Goal: Information Seeking & Learning: Browse casually

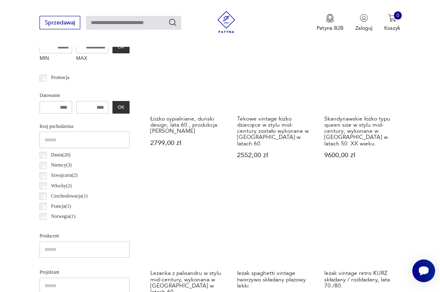
scroll to position [312, 0]
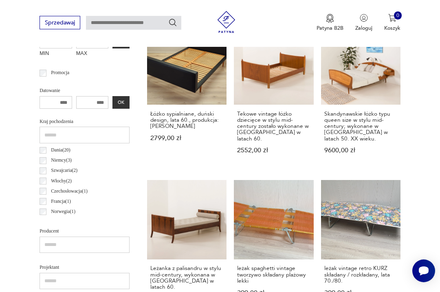
click at [359, 90] on link "Skandynawskie łóżko typu queen size w stylu mid-century; wykonane w Norwegii w …" at bounding box center [360, 96] width 79 height 143
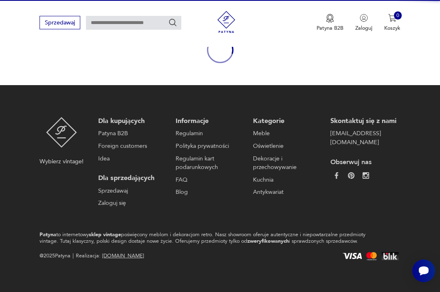
scroll to position [70, 0]
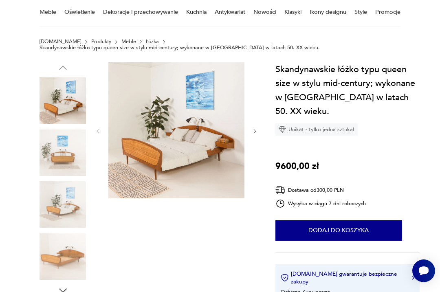
click at [251, 130] on div at bounding box center [176, 131] width 163 height 138
click at [254, 128] on icon "button" at bounding box center [255, 131] width 6 height 6
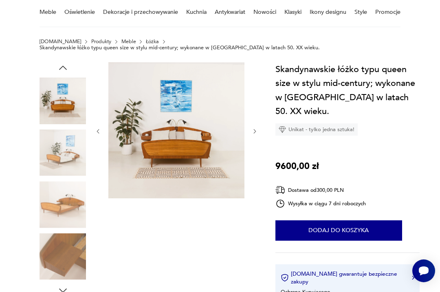
click at [256, 128] on icon "button" at bounding box center [255, 131] width 6 height 6
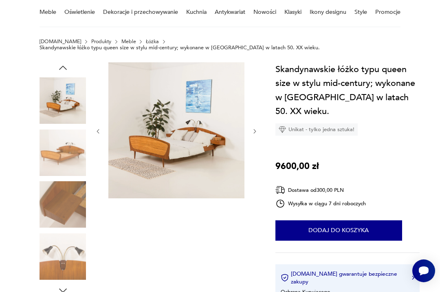
click at [252, 128] on icon "button" at bounding box center [255, 131] width 6 height 6
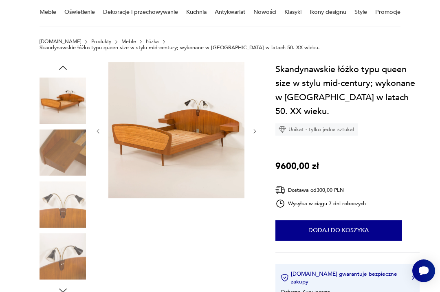
click at [253, 128] on icon "button" at bounding box center [255, 131] width 6 height 6
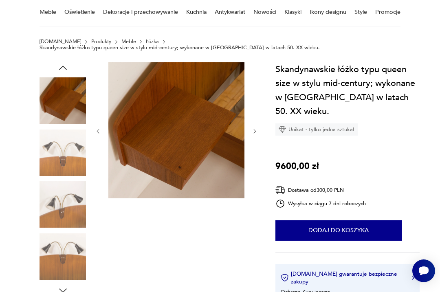
click at [253, 128] on icon "button" at bounding box center [255, 131] width 6 height 6
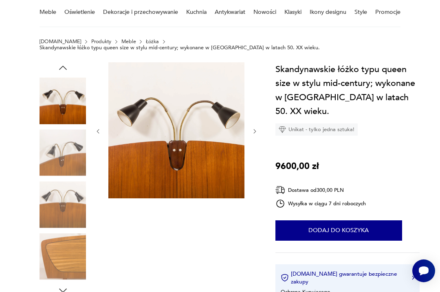
click at [255, 128] on icon "button" at bounding box center [255, 131] width 6 height 6
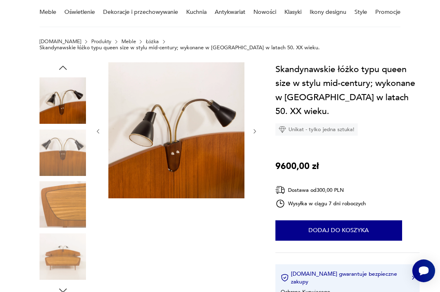
click at [255, 128] on icon "button" at bounding box center [255, 131] width 6 height 6
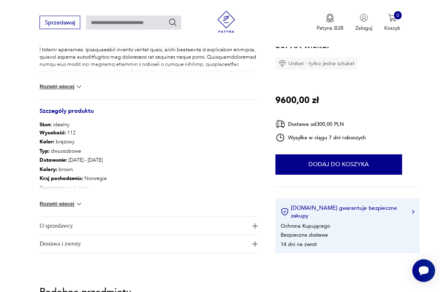
scroll to position [374, 0]
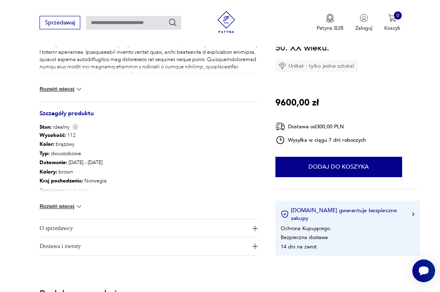
click at [256, 226] on img "button" at bounding box center [255, 229] width 6 height 6
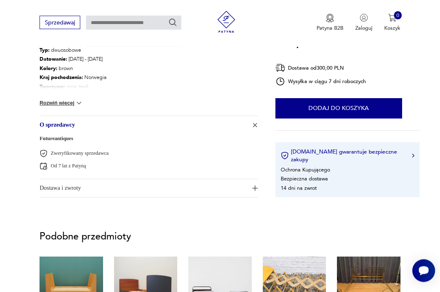
click at [251, 185] on button "Dostawa i zwroty" at bounding box center [149, 189] width 218 height 18
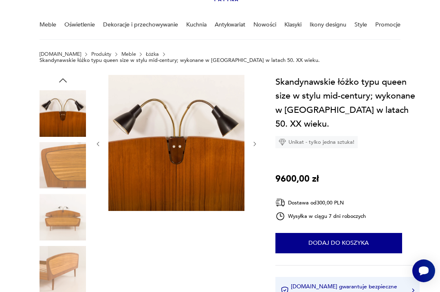
scroll to position [0, 0]
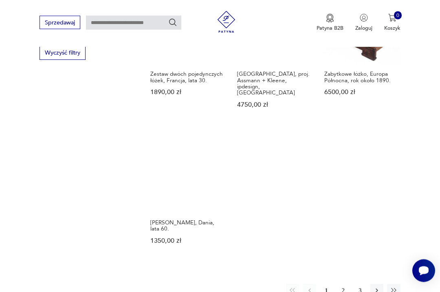
scroll to position [961, 0]
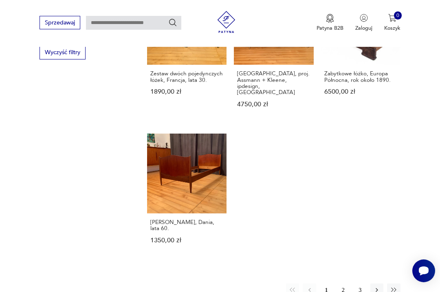
click at [343, 292] on button "2" at bounding box center [343, 290] width 13 height 13
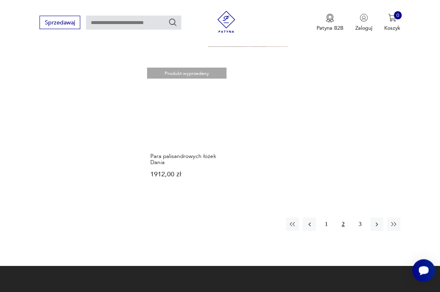
scroll to position [1023, 0]
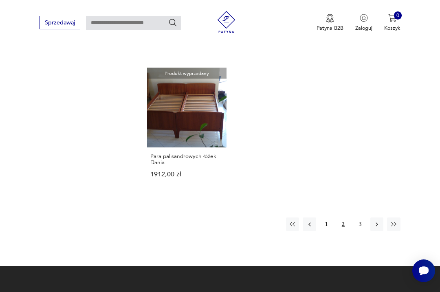
click at [357, 226] on button "3" at bounding box center [360, 224] width 13 height 13
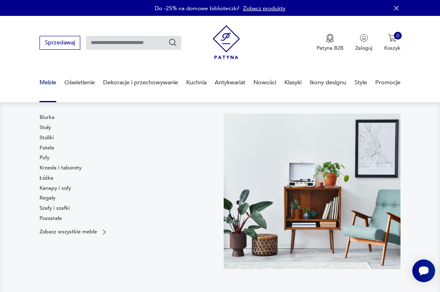
click at [44, 145] on link "Fotele" at bounding box center [47, 147] width 15 height 7
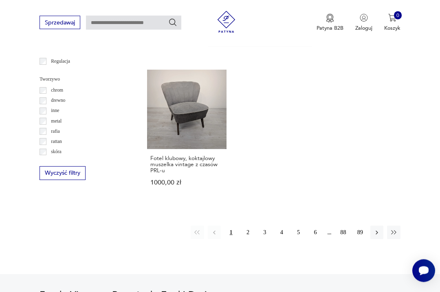
scroll to position [1036, 0]
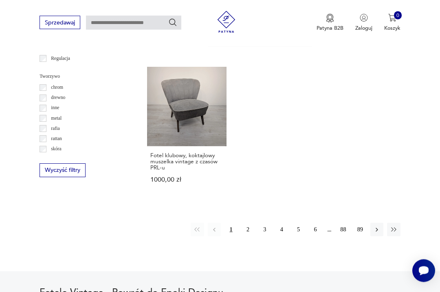
click at [248, 229] on button "2" at bounding box center [247, 229] width 13 height 13
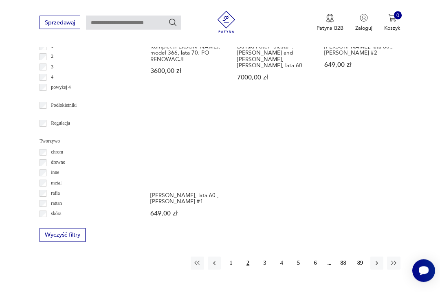
scroll to position [965, 0]
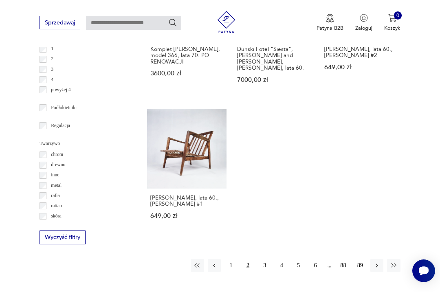
click at [167, 161] on link "Fotel Stefan, lata 60., Zenon Bączyk #1 649,00 zł" at bounding box center [186, 171] width 79 height 124
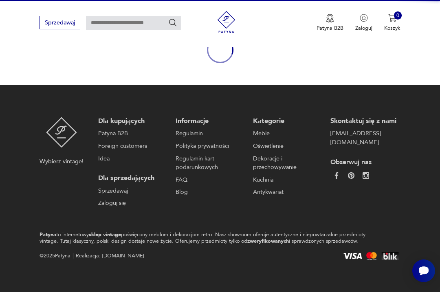
scroll to position [70, 0]
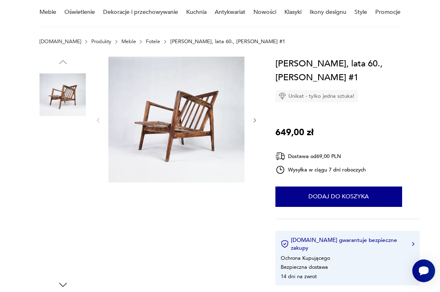
click at [51, 150] on img at bounding box center [63, 146] width 46 height 46
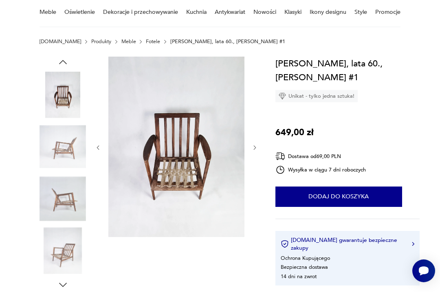
click at [62, 202] on img at bounding box center [63, 199] width 46 height 46
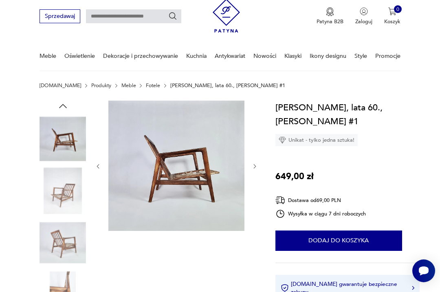
scroll to position [0, 0]
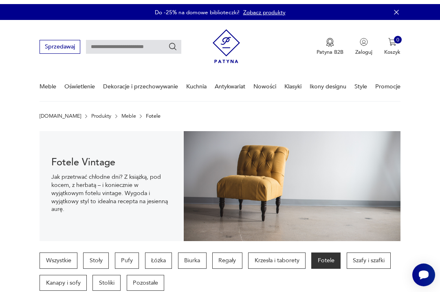
scroll to position [974, 0]
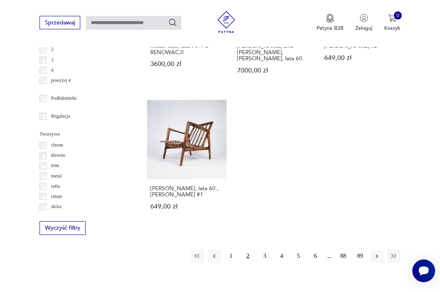
click at [260, 263] on button "3" at bounding box center [264, 256] width 13 height 13
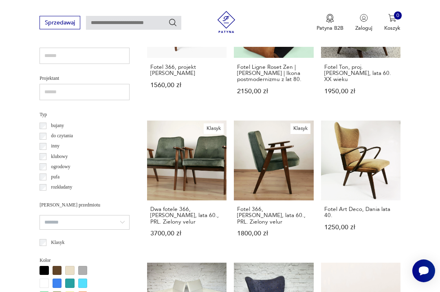
scroll to position [535, 0]
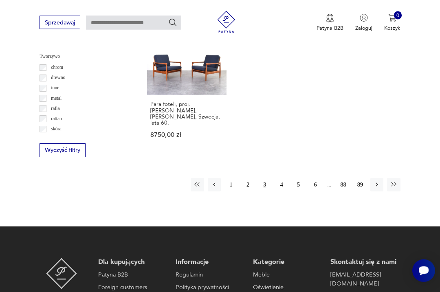
click at [282, 191] on button "4" at bounding box center [281, 184] width 13 height 13
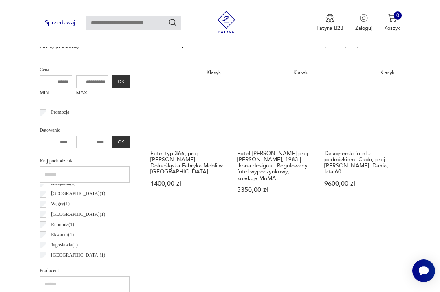
scroll to position [263, 0]
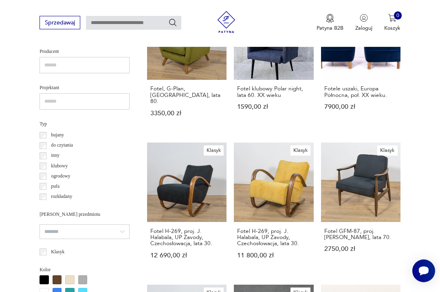
click at [170, 195] on link "Klasyk Fotel H-269, proj. J. Halabala, UP Zavody, Czechosłowacja, lata 30. 12 6…" at bounding box center [186, 208] width 79 height 130
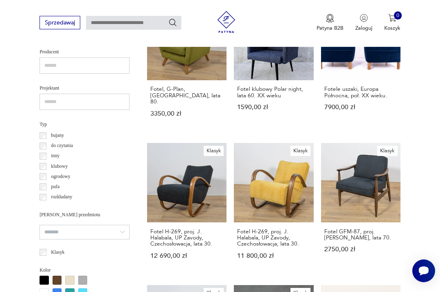
scroll to position [70, 0]
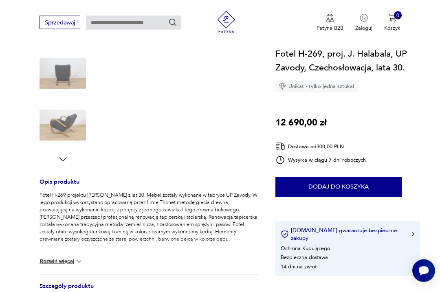
click at [70, 258] on button "Rozwiń więcej" at bounding box center [62, 262] width 44 height 8
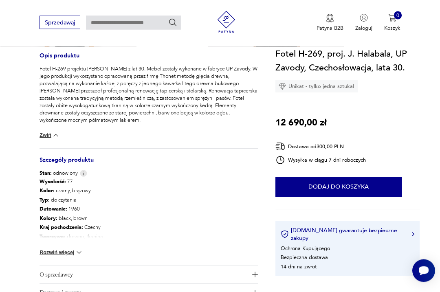
scroll to position [322, 0]
click at [252, 275] on img "button" at bounding box center [255, 275] width 6 height 6
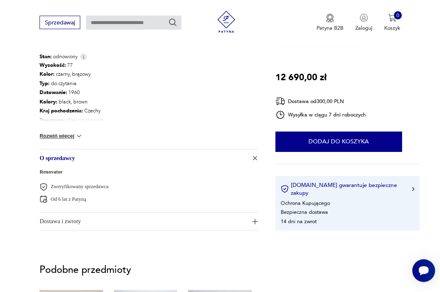
click at [249, 221] on button "Dostawa i zwroty" at bounding box center [149, 222] width 218 height 18
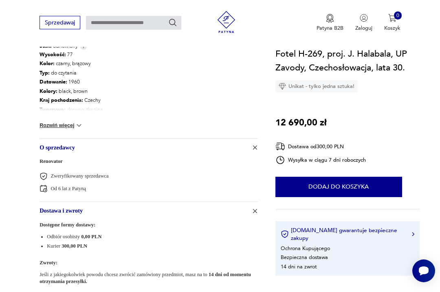
scroll to position [449, 0]
click at [76, 127] on img at bounding box center [79, 126] width 8 height 8
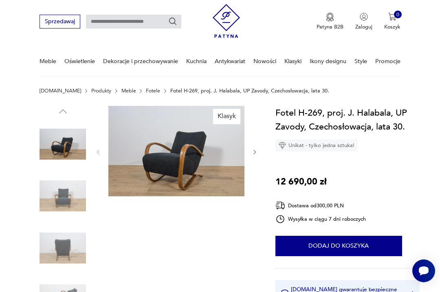
scroll to position [19, 0]
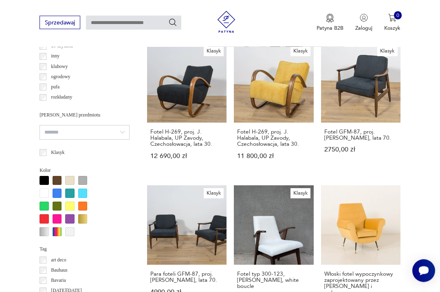
scroll to position [592, 0]
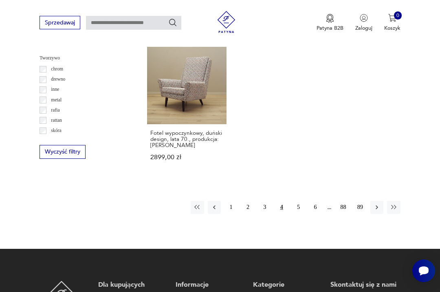
click at [300, 206] on button "5" at bounding box center [298, 207] width 13 height 13
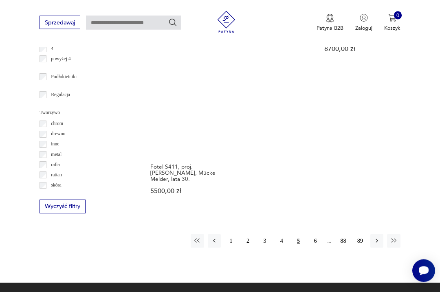
scroll to position [996, 0]
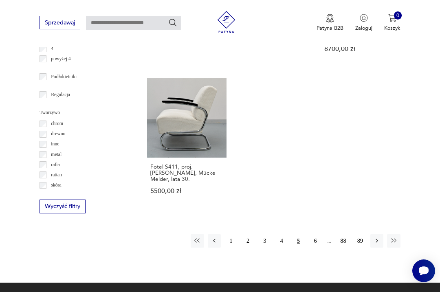
click at [314, 244] on button "6" at bounding box center [315, 240] width 13 height 13
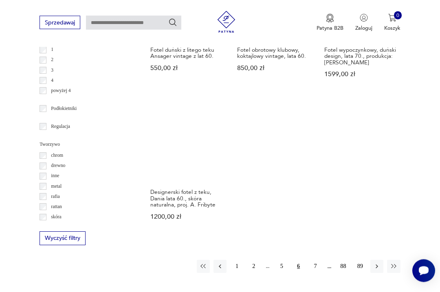
scroll to position [964, 0]
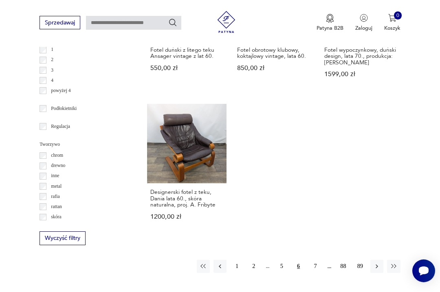
click at [312, 273] on button "7" at bounding box center [315, 266] width 13 height 13
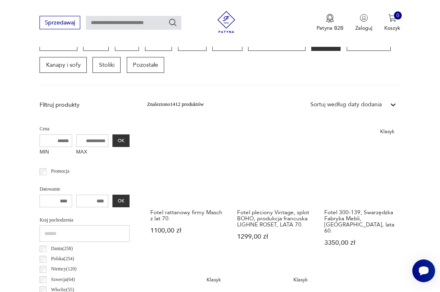
scroll to position [188, 0]
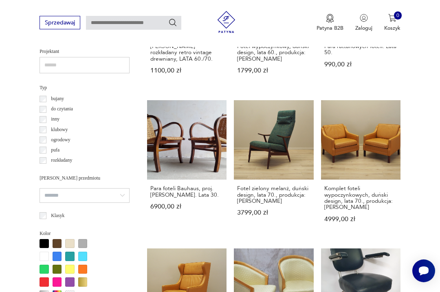
click at [167, 160] on link "Para foteli Bauhaus, proj. E. Dieckmann. Lata 30. 6900,00 zł" at bounding box center [186, 168] width 79 height 137
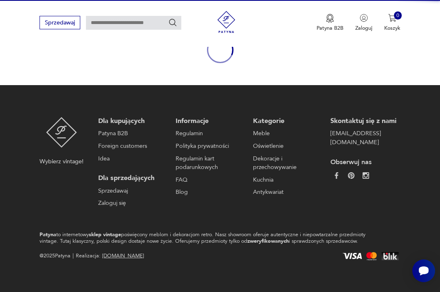
scroll to position [70, 0]
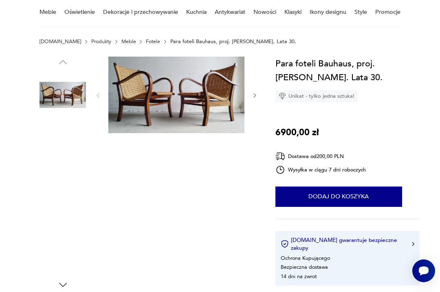
click at [53, 150] on img at bounding box center [63, 146] width 46 height 46
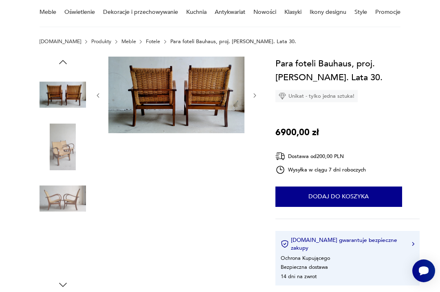
click at [67, 201] on img at bounding box center [63, 199] width 46 height 46
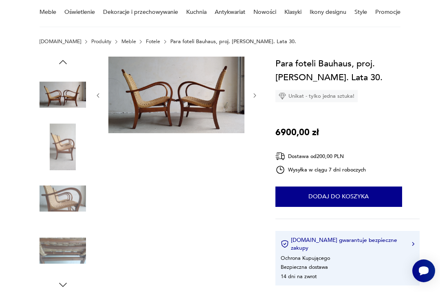
click at [70, 251] on img at bounding box center [63, 250] width 46 height 46
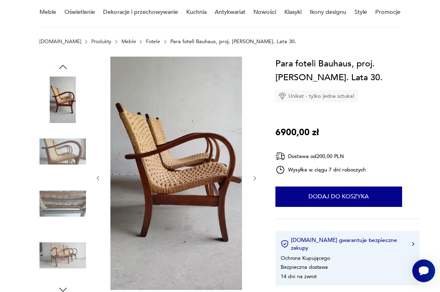
click at [65, 99] on img at bounding box center [63, 100] width 46 height 46
click at [99, 171] on div at bounding box center [176, 179] width 163 height 244
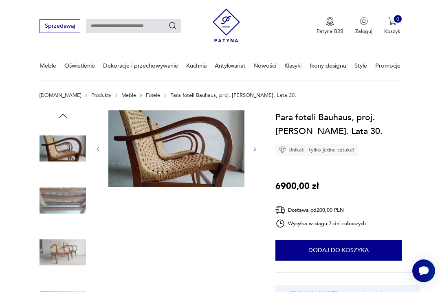
scroll to position [0, 0]
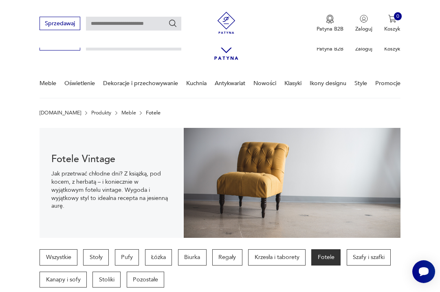
scroll to position [550, 0]
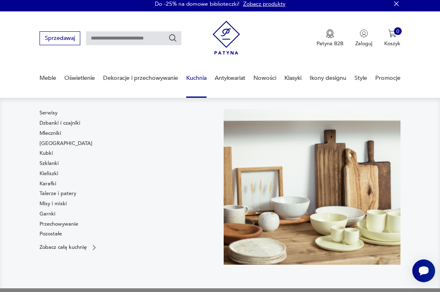
click at [47, 141] on link "Filiżanki" at bounding box center [66, 143] width 53 height 7
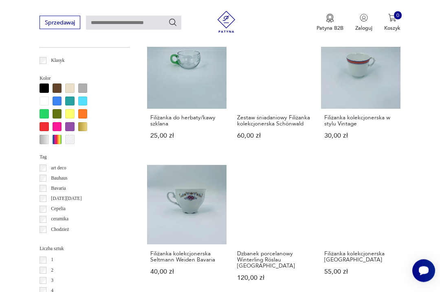
scroll to position [594, 0]
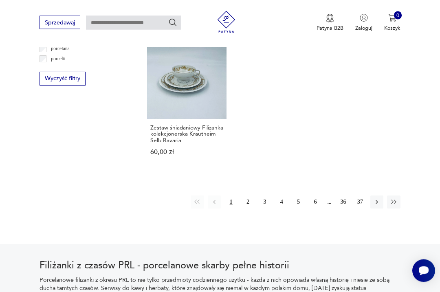
click at [249, 209] on button "2" at bounding box center [247, 202] width 13 height 13
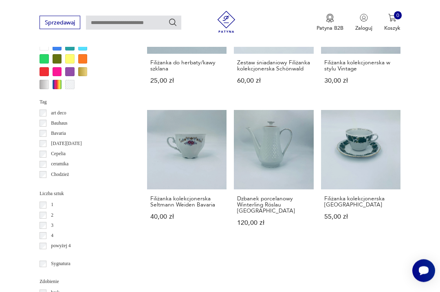
scroll to position [188, 0]
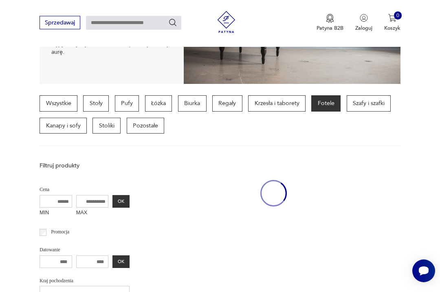
scroll to position [188, 0]
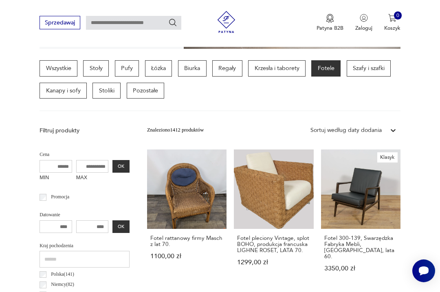
click at [101, 70] on p "Stoły" at bounding box center [96, 68] width 26 height 16
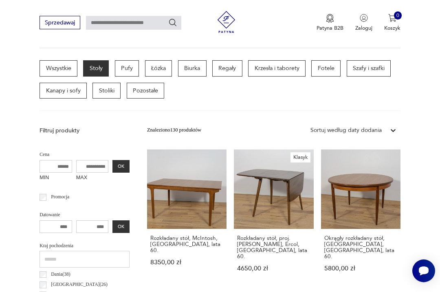
click at [251, 198] on link "Klasyk Rozkładany stół, proj. Lucian Ercolani, Ercol, Wielka Brytania, lata 60.…" at bounding box center [273, 218] width 79 height 137
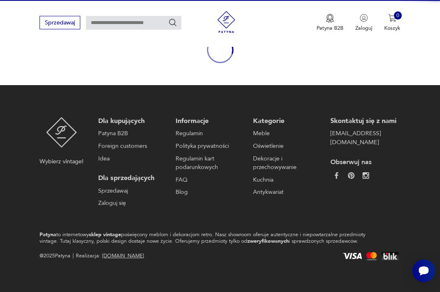
scroll to position [92, 0]
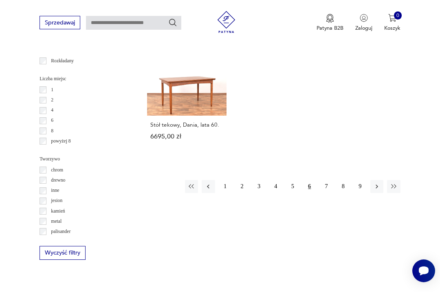
scroll to position [1050, 0]
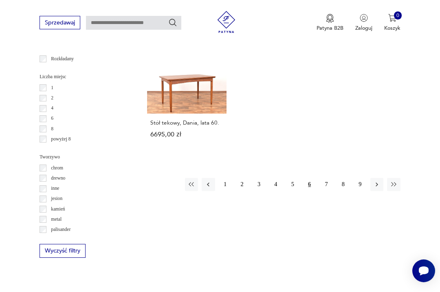
click at [224, 191] on button "1" at bounding box center [225, 184] width 13 height 13
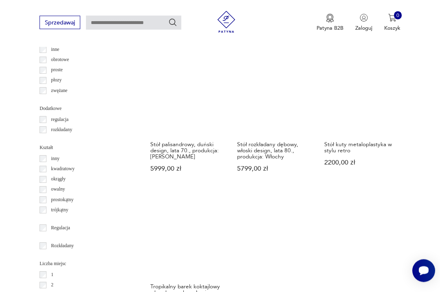
scroll to position [863, 0]
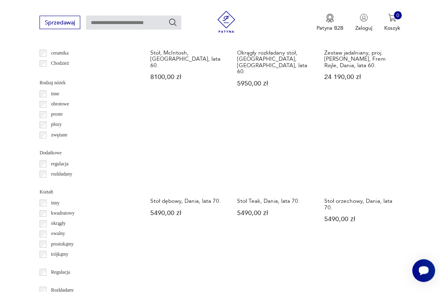
scroll to position [825, 0]
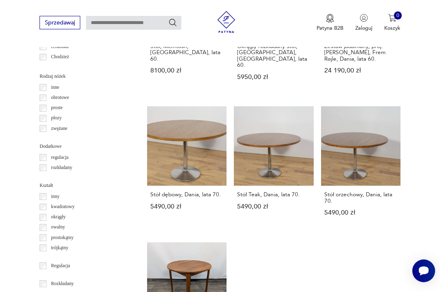
click at [35, 219] on section "Filtruj produkty Cena MIN MAX OK Promocja Datowanie OK Kraj pochodzenia Dania (…" at bounding box center [220, 2] width 440 height 1032
click at [35, 218] on section "Filtruj produkty Cena MIN MAX OK Promocja Datowanie OK Kraj pochodzenia Dania (…" at bounding box center [220, 2] width 440 height 1032
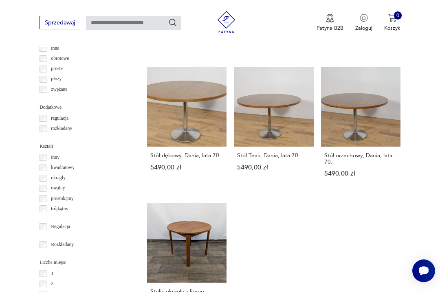
scroll to position [864, 0]
click at [162, 114] on link "Stół dębowy, Dania, lata 70. 5490,00 zł" at bounding box center [186, 129] width 79 height 124
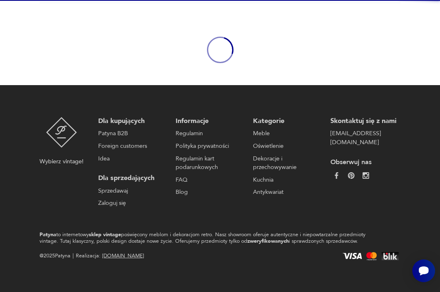
scroll to position [70, 0]
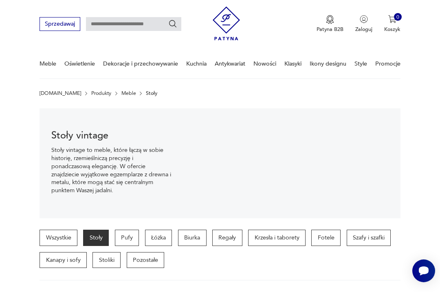
scroll to position [45, 0]
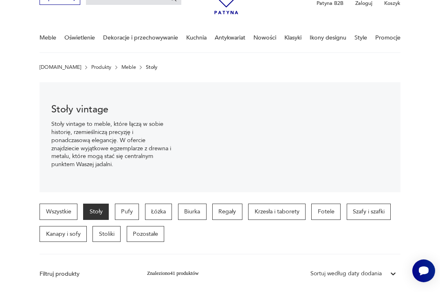
click at [276, 211] on p "Krzesła i taborety" at bounding box center [276, 212] width 57 height 16
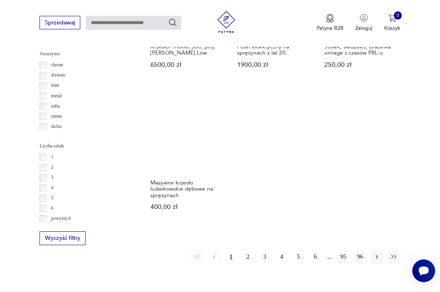
scroll to position [986, 0]
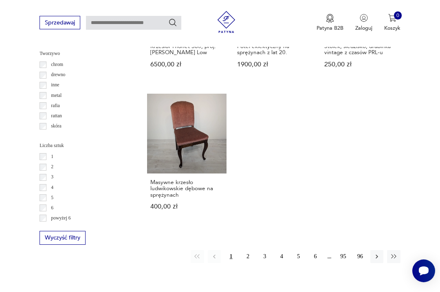
click at [246, 251] on button "2" at bounding box center [247, 256] width 13 height 13
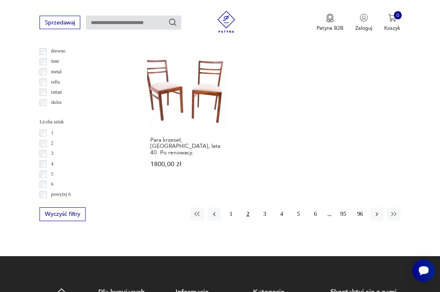
scroll to position [1018, 0]
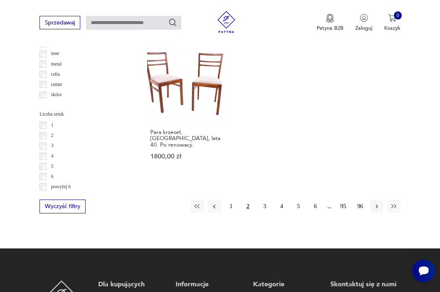
click at [264, 209] on button "3" at bounding box center [264, 206] width 13 height 13
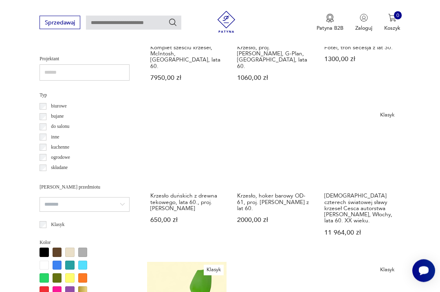
scroll to position [526, 0]
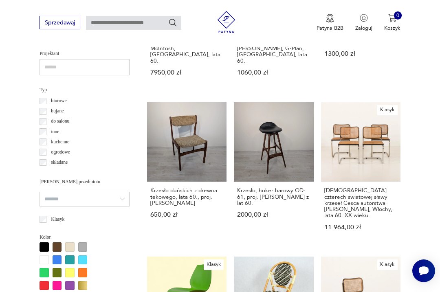
click at [364, 171] on link "Klasyk Zestaw czterech światowej sławy krzeseł Cesca autorstwa Marcela Breuera,…" at bounding box center [360, 173] width 79 height 143
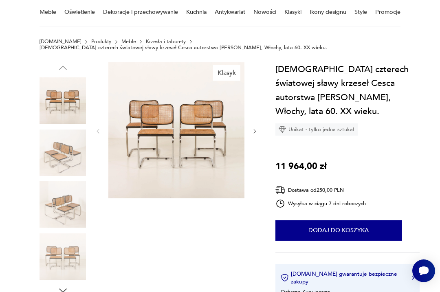
click at [252, 134] on icon "button" at bounding box center [255, 131] width 6 height 6
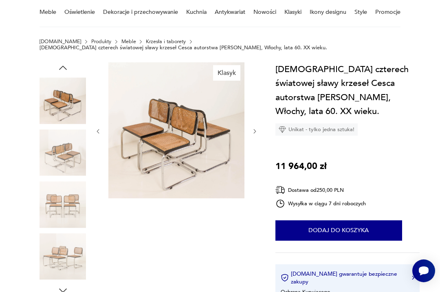
click at [256, 134] on icon "button" at bounding box center [255, 131] width 6 height 6
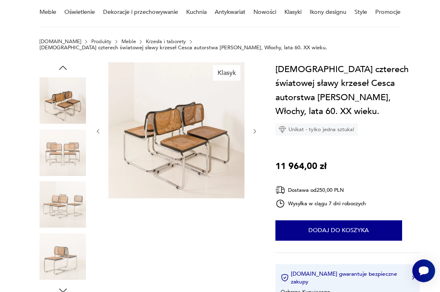
click at [255, 134] on button "button" at bounding box center [255, 131] width 6 height 7
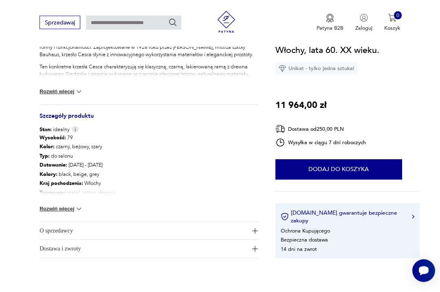
scroll to position [375, 0]
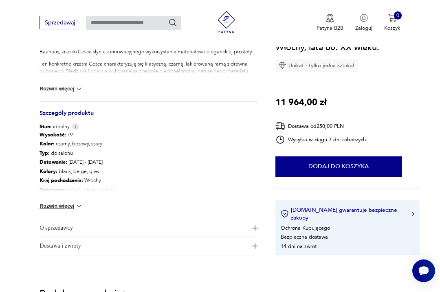
click at [253, 228] on img "button" at bounding box center [255, 228] width 6 height 6
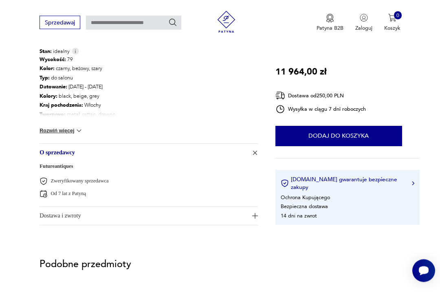
scroll to position [466, 0]
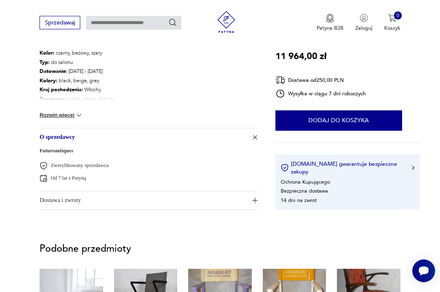
click at [253, 200] on img "button" at bounding box center [255, 201] width 6 height 6
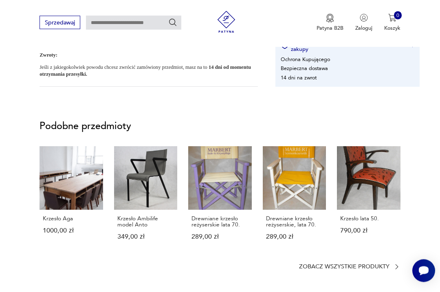
scroll to position [663, 0]
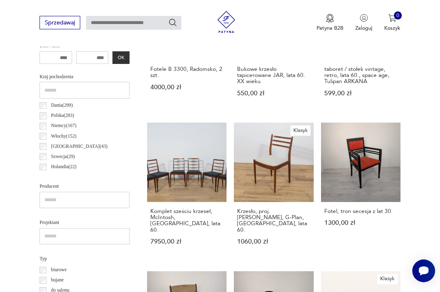
scroll to position [357, 0]
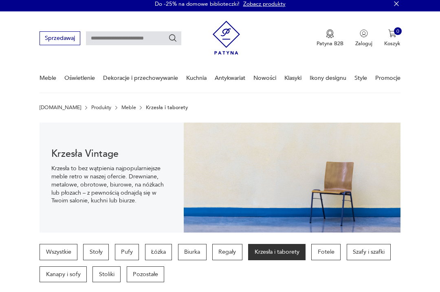
scroll to position [4, 0]
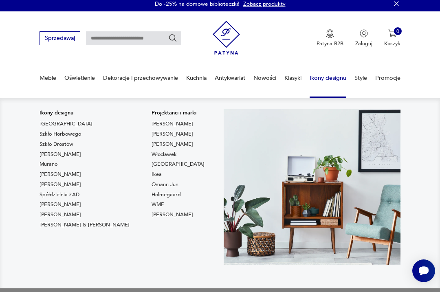
click at [152, 156] on link "Włocławek" at bounding box center [164, 154] width 25 height 7
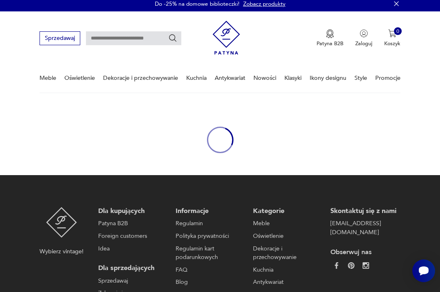
type input "*********"
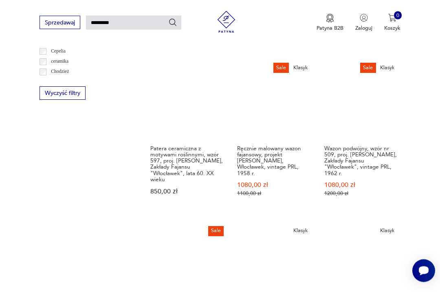
scroll to position [554, 0]
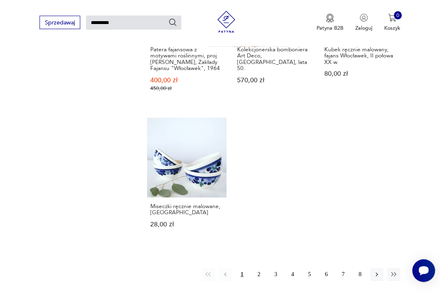
click at [261, 282] on button "2" at bounding box center [258, 274] width 13 height 13
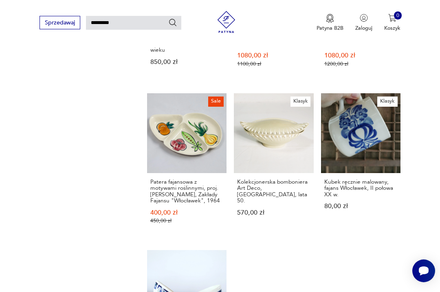
scroll to position [20, 0]
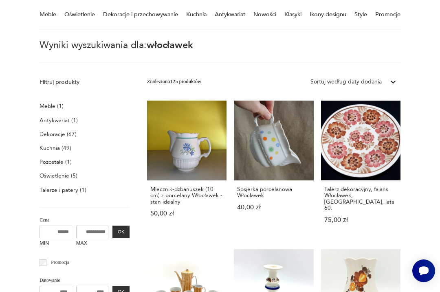
scroll to position [68, 0]
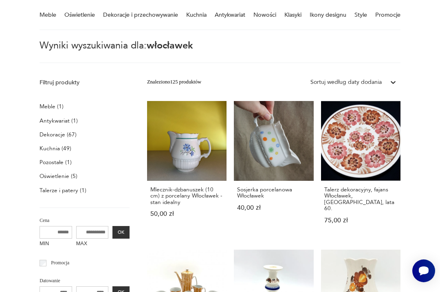
click at [51, 133] on p "Dekoracje (67)" at bounding box center [58, 135] width 37 height 10
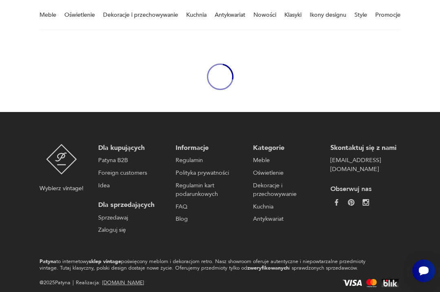
type input "*********"
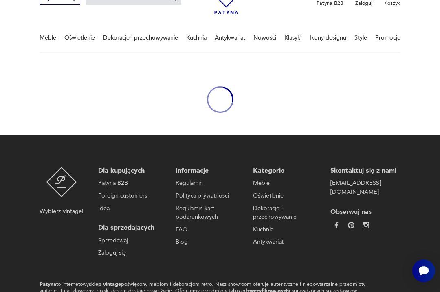
type input "*********"
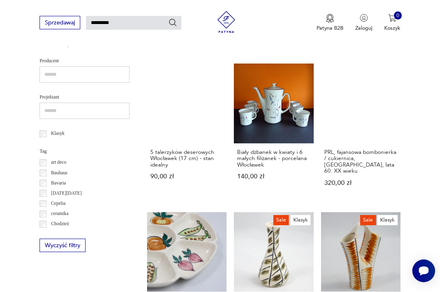
scroll to position [404, 0]
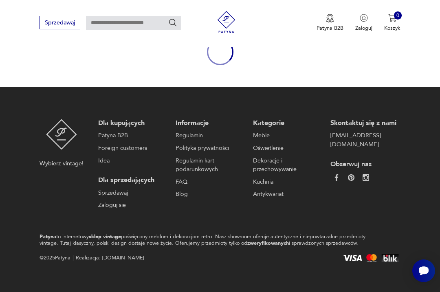
type input "*********"
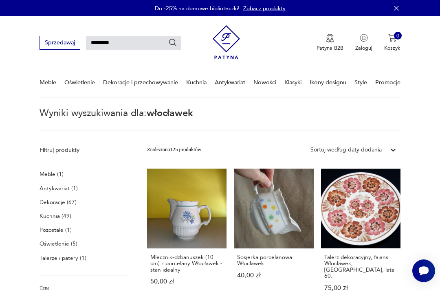
click at [264, 86] on link "Nowości" at bounding box center [264, 82] width 23 height 28
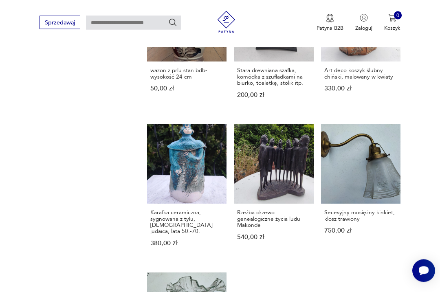
scroll to position [683, 0]
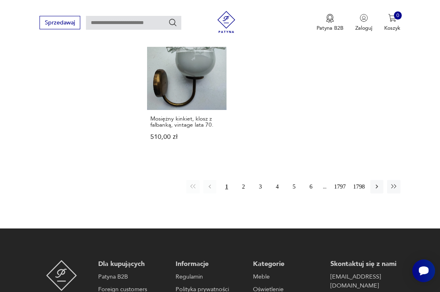
click at [239, 193] on button "2" at bounding box center [243, 186] width 13 height 13
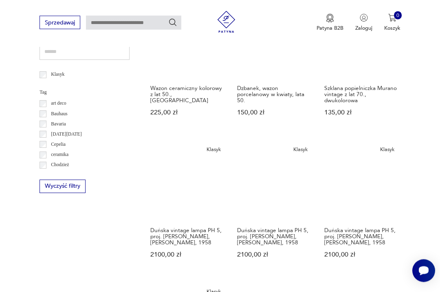
scroll to position [371, 0]
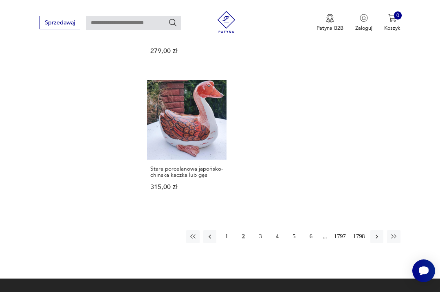
click at [255, 243] on button "3" at bounding box center [260, 236] width 13 height 13
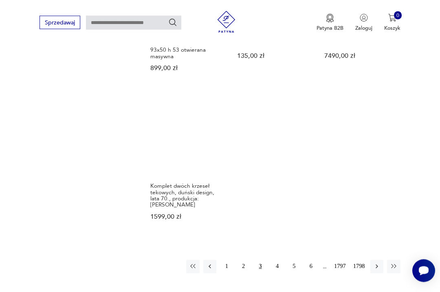
scroll to position [889, 0]
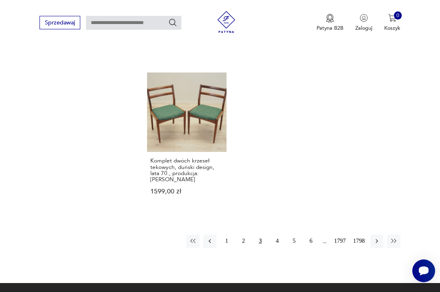
click at [273, 248] on button "4" at bounding box center [277, 241] width 13 height 13
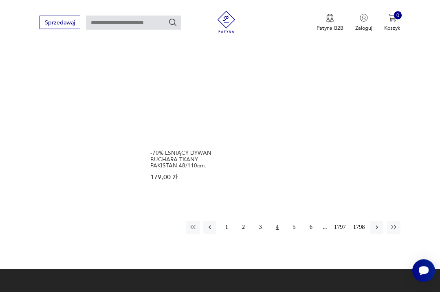
scroll to position [922, 0]
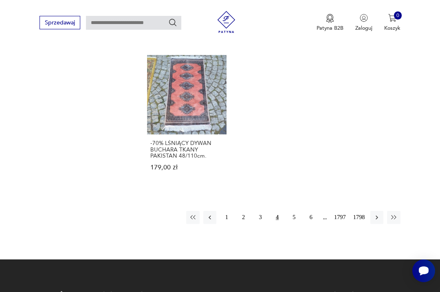
click at [292, 224] on button "5" at bounding box center [294, 217] width 13 height 13
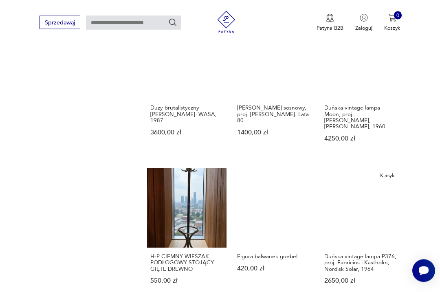
scroll to position [671, 0]
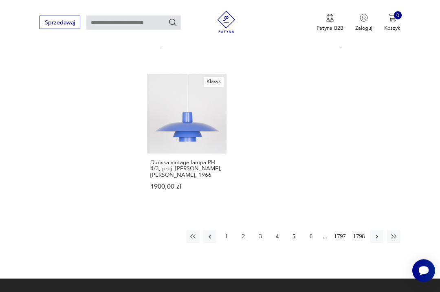
click at [308, 244] on button "6" at bounding box center [310, 237] width 13 height 13
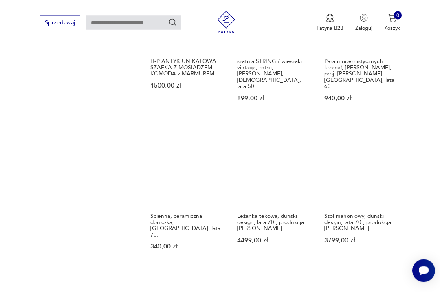
scroll to position [704, 0]
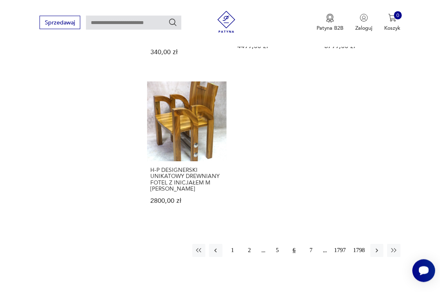
click at [304, 251] on button "7" at bounding box center [310, 250] width 13 height 13
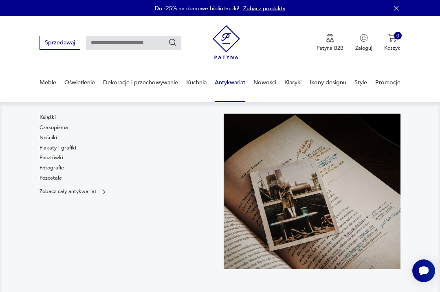
click at [290, 83] on link "Klasyki" at bounding box center [292, 82] width 17 height 28
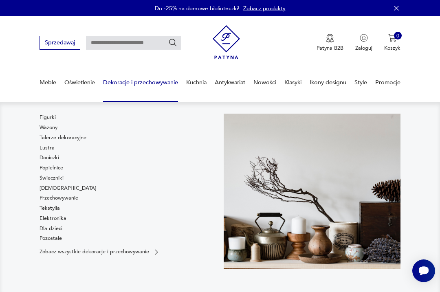
click at [46, 149] on link "Lustra" at bounding box center [47, 147] width 15 height 7
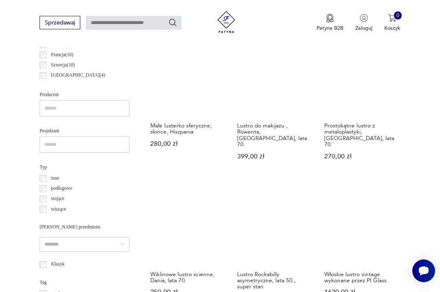
scroll to position [449, 0]
